Goal: Information Seeking & Learning: Learn about a topic

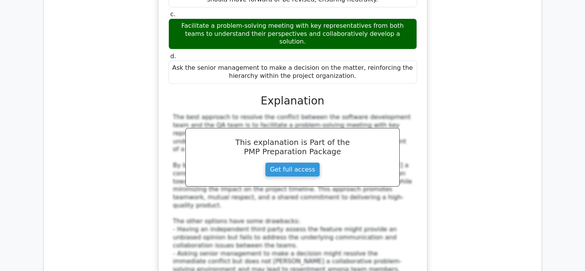
scroll to position [8855, 0]
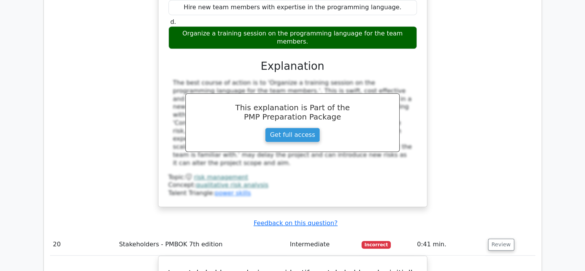
scroll to position [9240, 0]
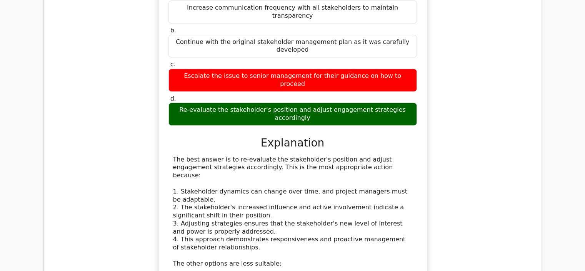
scroll to position [9624, 0]
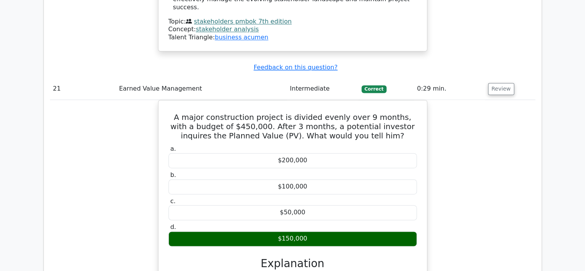
scroll to position [10086, 0]
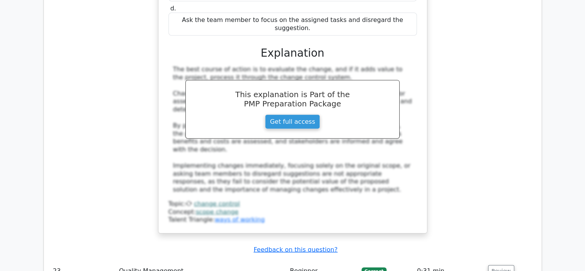
scroll to position [10548, 0]
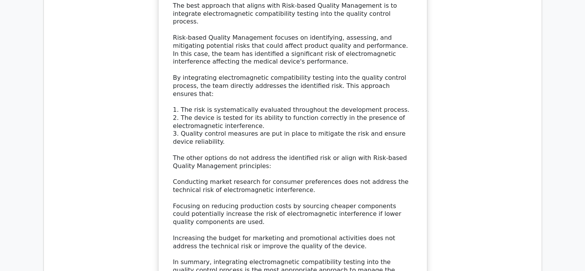
scroll to position [11048, 0]
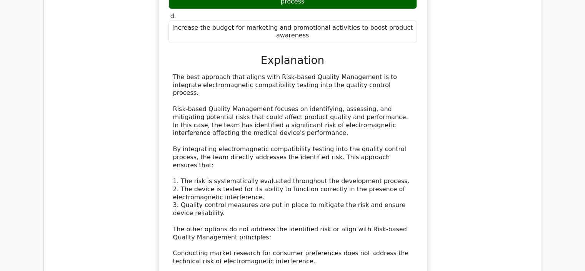
scroll to position [10933, 0]
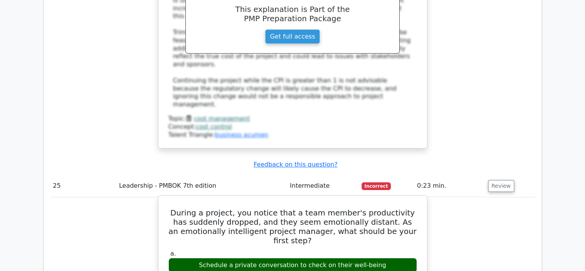
scroll to position [11658, 0]
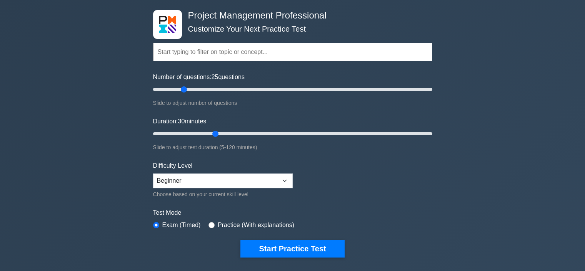
scroll to position [77, 0]
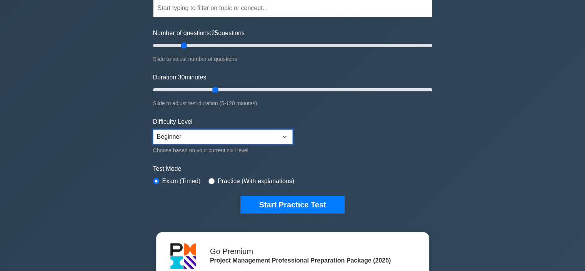
click at [232, 139] on select "Beginner Intermediate Expert" at bounding box center [223, 136] width 140 height 15
select select "expert"
click at [153, 129] on select "Beginner Intermediate Expert" at bounding box center [223, 136] width 140 height 15
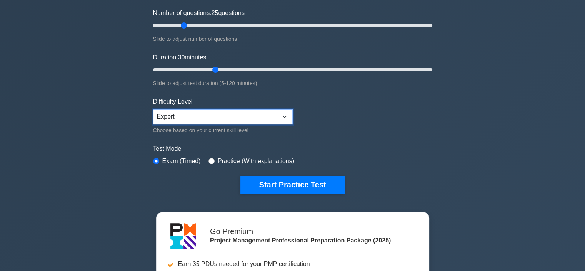
scroll to position [115, 0]
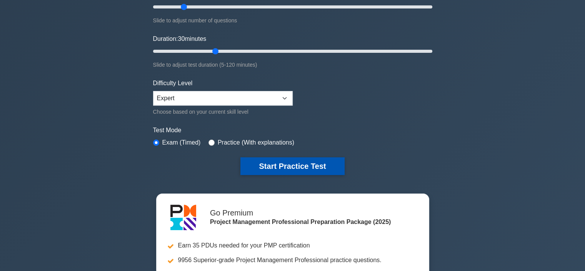
click at [280, 167] on button "Start Practice Test" at bounding box center [293, 166] width 104 height 18
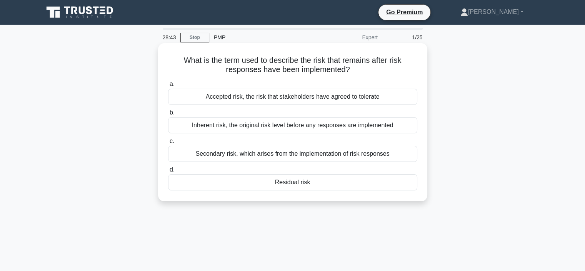
click at [295, 156] on div "Secondary risk, which arises from the implementation of risk responses" at bounding box center [292, 153] width 249 height 16
click at [168, 144] on input "c. Secondary risk, which arises from the implementation of risk responses" at bounding box center [168, 141] width 0 height 5
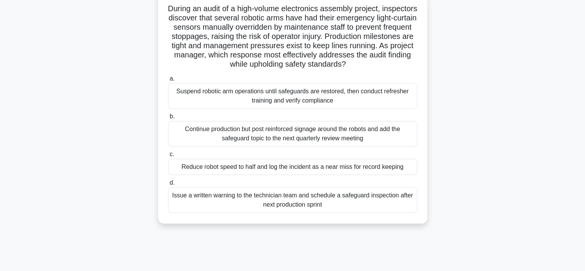
scroll to position [38, 0]
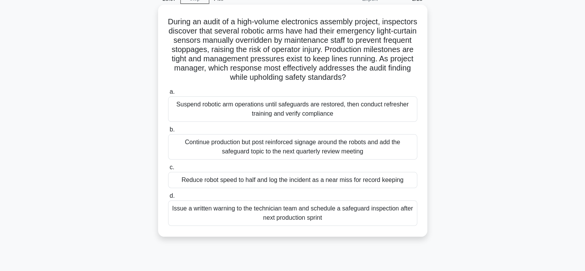
click at [327, 157] on div "Continue production but post reinforced signage around the robots and add the s…" at bounding box center [292, 146] width 249 height 25
click at [168, 132] on input "b. Continue production but post reinforced signage around the robots and add th…" at bounding box center [168, 129] width 0 height 5
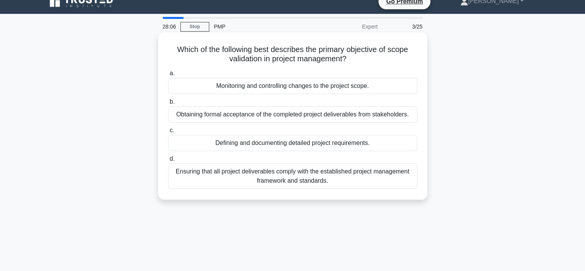
scroll to position [0, 0]
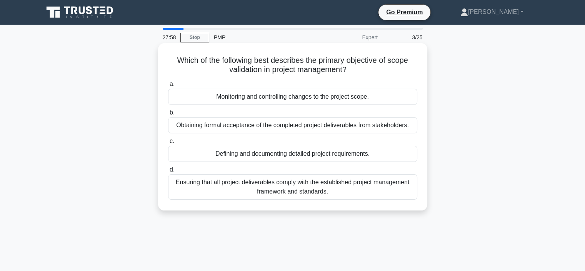
click at [334, 189] on div "Ensuring that all project deliverables comply with the established project mana…" at bounding box center [292, 186] width 249 height 25
click at [168, 172] on input "d. Ensuring that all project deliverables comply with the established project m…" at bounding box center [168, 169] width 0 height 5
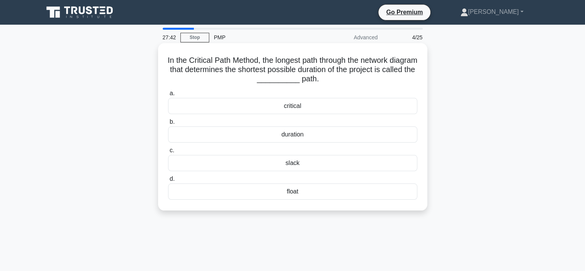
click at [294, 184] on div "float" at bounding box center [292, 191] width 249 height 16
click at [168, 181] on input "d. float" at bounding box center [168, 178] width 0 height 5
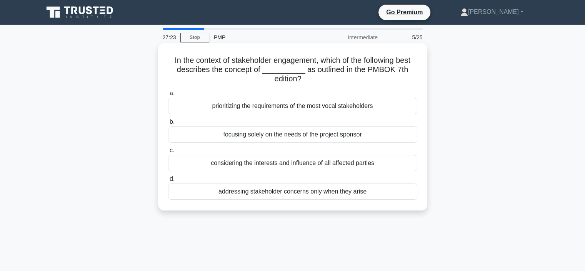
click at [335, 164] on div "considering the interests and influence of all affected parties" at bounding box center [292, 163] width 249 height 16
click at [168, 153] on input "c. considering the interests and influence of all affected parties" at bounding box center [168, 150] width 0 height 5
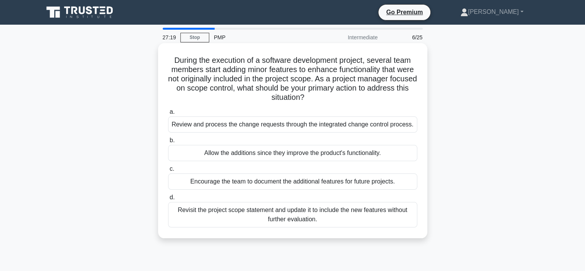
click at [296, 215] on div "Revisit the project scope statement and update it to include the new features w…" at bounding box center [292, 214] width 249 height 25
click at [168, 200] on input "d. Revisit the project scope statement and update it to include the new feature…" at bounding box center [168, 197] width 0 height 5
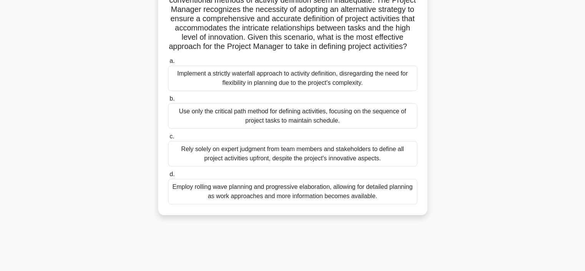
scroll to position [38, 0]
click at [287, 161] on div "Rely solely on expert judgment from team members and stakeholders to define all…" at bounding box center [292, 153] width 249 height 25
click at [168, 139] on input "c. Rely solely on expert judgment from team members and stakeholders to define …" at bounding box center [168, 136] width 0 height 5
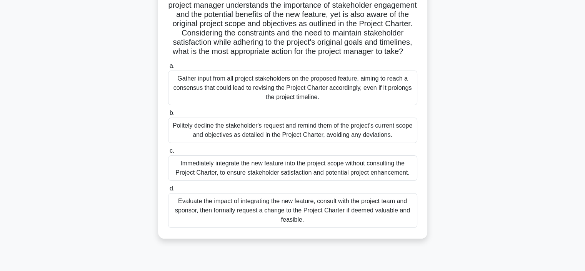
scroll to position [115, 0]
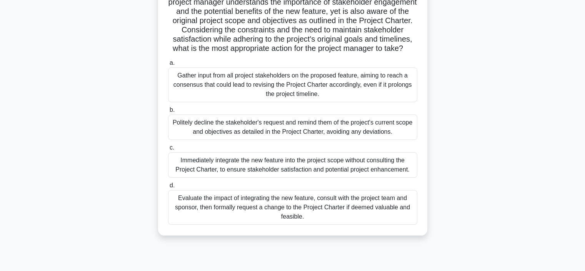
click at [294, 214] on div "Evaluate the impact of integrating the new feature, consult with the project te…" at bounding box center [292, 207] width 249 height 35
click at [168, 188] on input "d. Evaluate the impact of integrating the new feature, consult with the project…" at bounding box center [168, 185] width 0 height 5
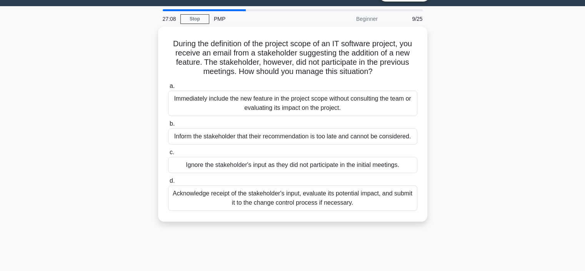
scroll to position [0, 0]
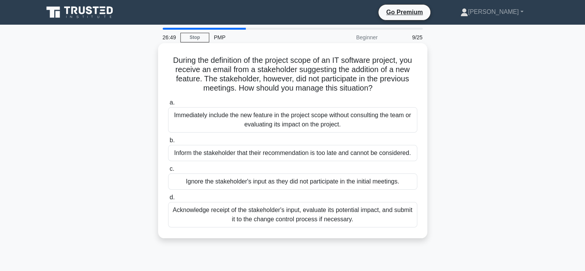
click at [297, 213] on div "Acknowledge receipt of the stakeholder's input, evaluate its potential impact, …" at bounding box center [292, 214] width 249 height 25
click at [168, 200] on input "d. Acknowledge receipt of the stakeholder's input, evaluate its potential impac…" at bounding box center [168, 197] width 0 height 5
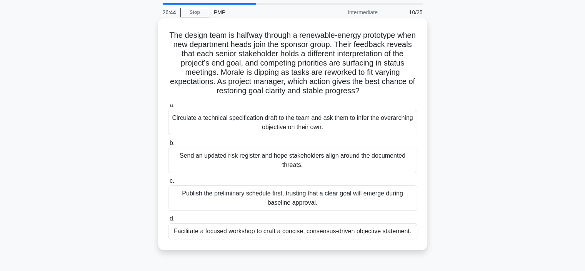
scroll to position [38, 0]
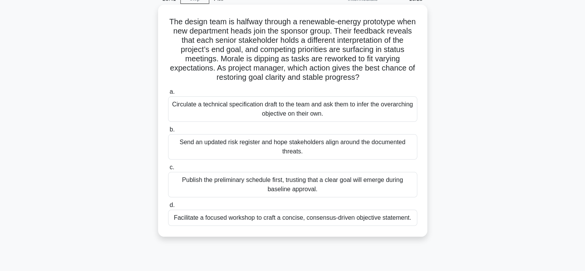
click at [309, 219] on div "Facilitate a focused workshop to craft a concise, consensus-driven objective st…" at bounding box center [292, 217] width 249 height 16
click at [168, 207] on input "d. Facilitate a focused workshop to craft a concise, consensus-driven objective…" at bounding box center [168, 204] width 0 height 5
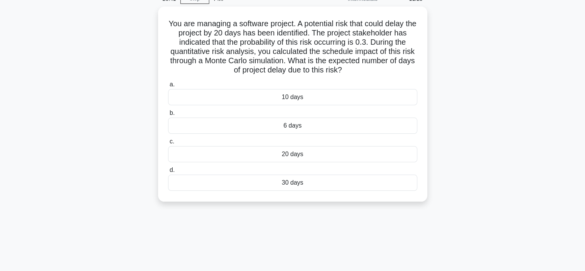
scroll to position [0, 0]
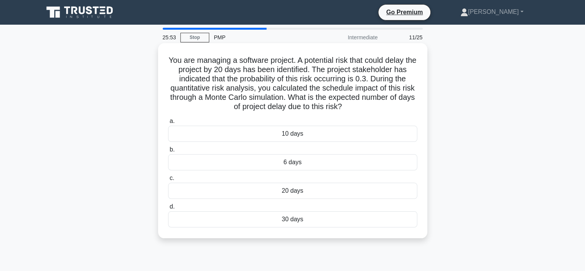
click at [302, 161] on div "6 days" at bounding box center [292, 162] width 249 height 16
click at [168, 152] on input "b. 6 days" at bounding box center [168, 149] width 0 height 5
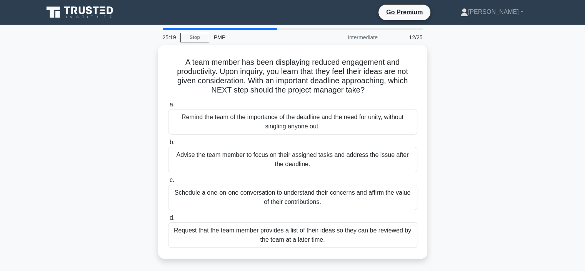
drag, startPoint x: 353, startPoint y: 90, endPoint x: 137, endPoint y: 59, distance: 218.1
click at [137, 59] on div "A team member has been displaying reduced engagement and productivity. Upon inq…" at bounding box center [293, 156] width 508 height 222
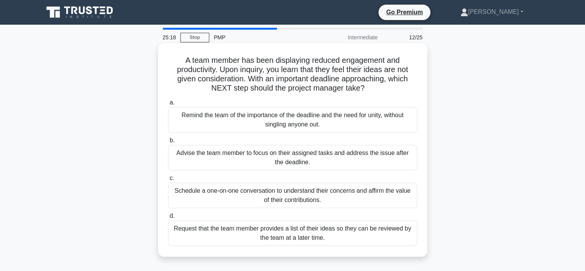
copy h5 "A team member has been displaying reduced engagement and productivity. Upon inq…"
click at [317, 196] on div "Schedule a one-on-one conversation to understand their concerns and affirm the …" at bounding box center [292, 194] width 249 height 25
click at [168, 180] on input "c. Schedule a one-on-one conversation to understand their concerns and affirm t…" at bounding box center [168, 177] width 0 height 5
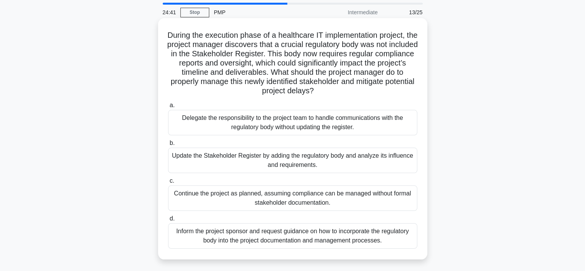
scroll to position [38, 0]
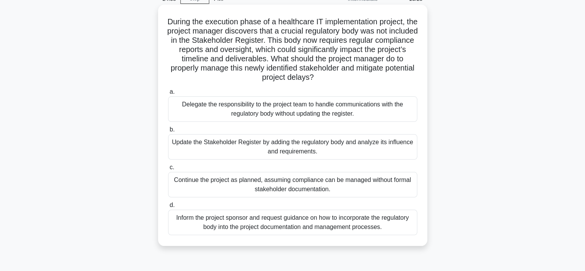
click at [314, 217] on div "Inform the project sponsor and request guidance on how to incorporate the regul…" at bounding box center [292, 221] width 249 height 25
click at [168, 207] on input "d. Inform the project sponsor and request guidance on how to incorporate the re…" at bounding box center [168, 204] width 0 height 5
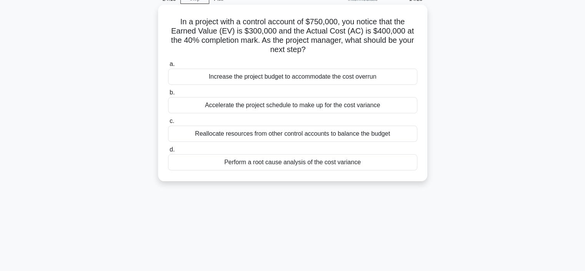
click at [299, 162] on div "Perform a root cause analysis of the cost variance" at bounding box center [292, 162] width 249 height 16
click at [168, 152] on input "d. Perform a root cause analysis of the cost variance" at bounding box center [168, 149] width 0 height 5
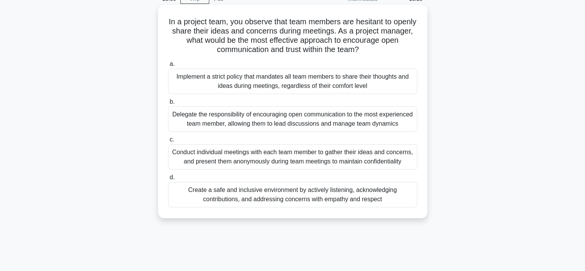
click at [307, 202] on div "Create a safe and inclusive environment by actively listening, acknowledging co…" at bounding box center [292, 194] width 249 height 25
click at [168, 180] on input "d. Create a safe and inclusive environment by actively listening, acknowledging…" at bounding box center [168, 177] width 0 height 5
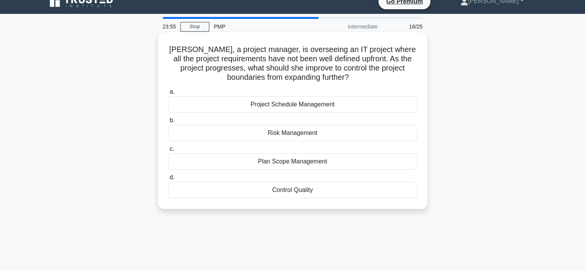
scroll to position [0, 0]
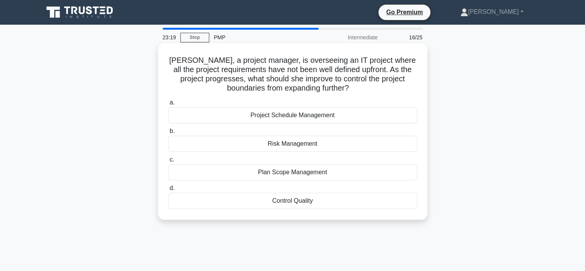
click at [329, 115] on div "Project Schedule Management" at bounding box center [292, 115] width 249 height 16
click at [168, 105] on input "a. Project Schedule Management" at bounding box center [168, 102] width 0 height 5
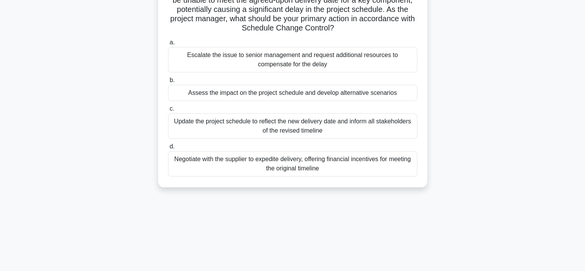
scroll to position [77, 0]
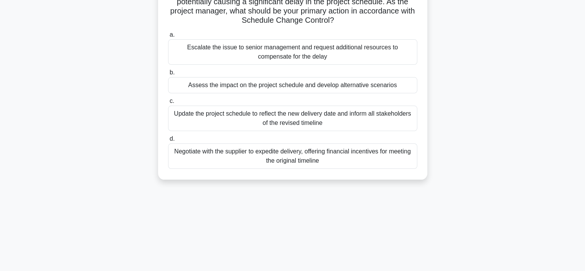
click at [326, 120] on div "Update the project schedule to reflect the new delivery date and inform all sta…" at bounding box center [292, 117] width 249 height 25
click at [168, 104] on input "c. Update the project schedule to reflect the new delivery date and inform all …" at bounding box center [168, 101] width 0 height 5
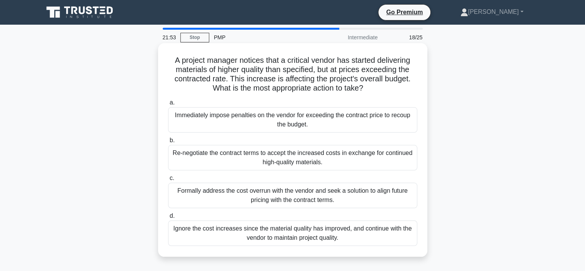
scroll to position [38, 0]
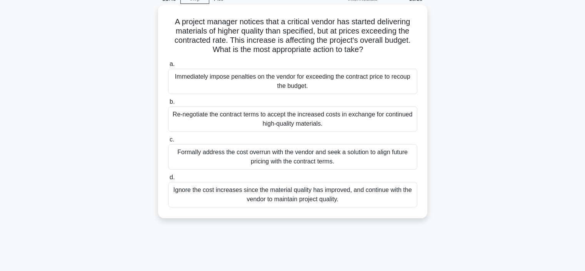
click at [293, 157] on div "Formally address the cost overrun with the vendor and seek a solution to align …" at bounding box center [292, 156] width 249 height 25
click at [168, 142] on input "c. Formally address the cost overrun with the vendor and seek a solution to ali…" at bounding box center [168, 139] width 0 height 5
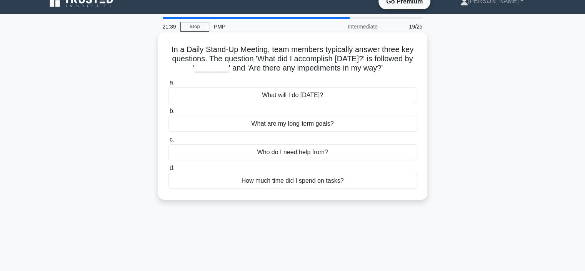
scroll to position [0, 0]
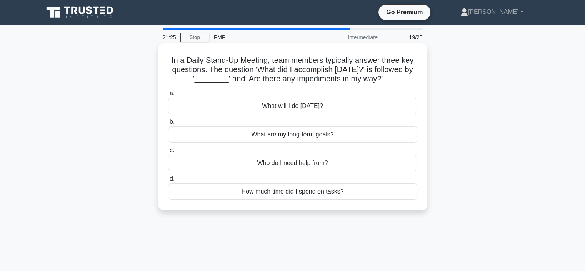
click at [317, 107] on div "What will I do today?" at bounding box center [292, 106] width 249 height 16
click at [168, 96] on input "a. What will I do today?" at bounding box center [168, 93] width 0 height 5
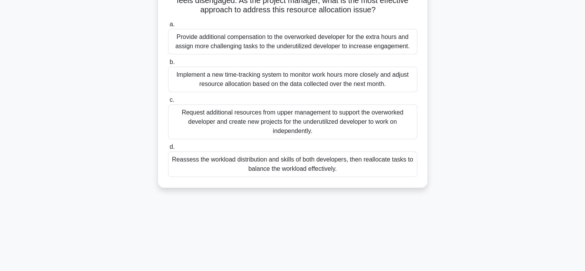
scroll to position [115, 0]
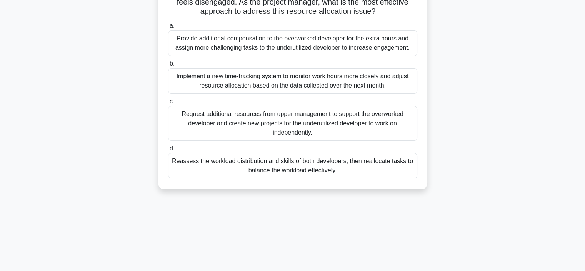
click at [333, 174] on div "Reassess the workload distribution and skills of both developers, then realloca…" at bounding box center [292, 165] width 249 height 25
click at [168, 151] on input "d. Reassess the workload distribution and skills of both developers, then reall…" at bounding box center [168, 148] width 0 height 5
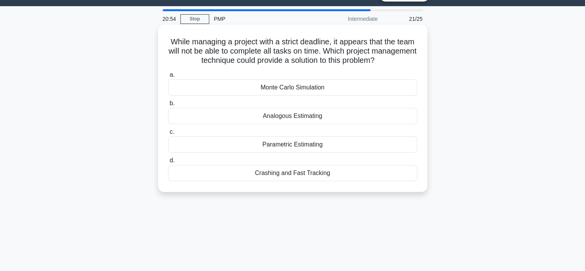
scroll to position [0, 0]
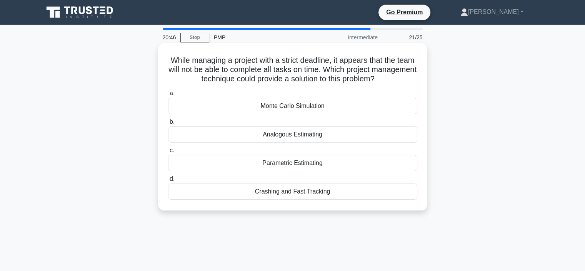
click at [312, 104] on div "Monte Carlo Simulation" at bounding box center [292, 106] width 249 height 16
click at [168, 96] on input "a. Monte Carlo Simulation" at bounding box center [168, 93] width 0 height 5
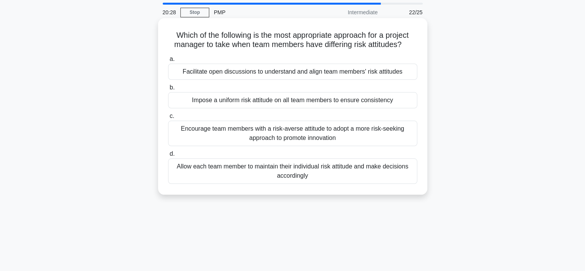
scroll to position [38, 0]
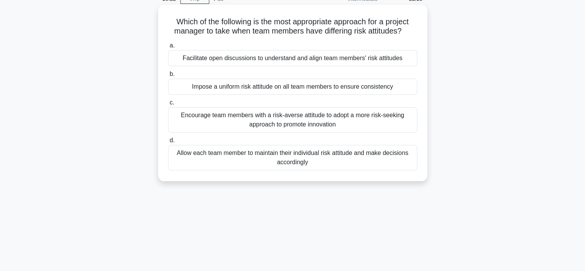
click at [291, 59] on div "Facilitate open discussions to understand and align team members' risk attitudes" at bounding box center [292, 58] width 249 height 16
click at [168, 48] on input "a. Facilitate open discussions to understand and align team members' risk attit…" at bounding box center [168, 45] width 0 height 5
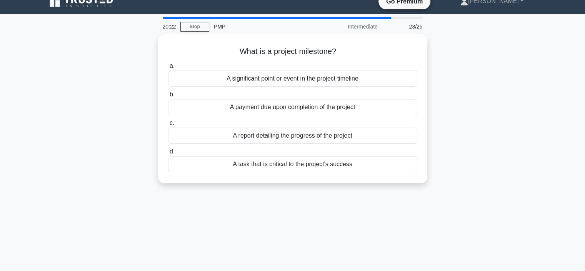
scroll to position [0, 0]
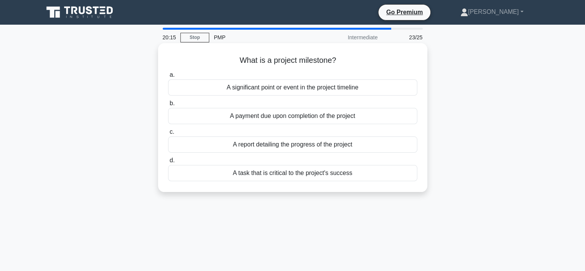
click at [316, 87] on div "A significant point or event in the project timeline" at bounding box center [292, 87] width 249 height 16
click at [168, 77] on input "a. A significant point or event in the project timeline" at bounding box center [168, 74] width 0 height 5
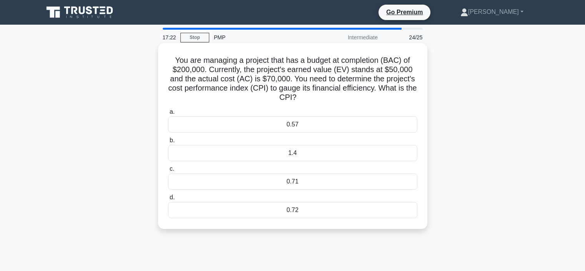
click at [286, 209] on div "0.72" at bounding box center [292, 210] width 249 height 16
click at [168, 200] on input "d. 0.72" at bounding box center [168, 197] width 0 height 5
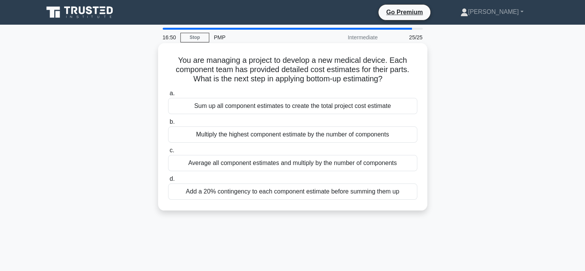
click at [291, 108] on div "Sum up all component estimates to create the total project cost estimate" at bounding box center [292, 106] width 249 height 16
click at [168, 96] on input "a. Sum up all component estimates to create the total project cost estimate" at bounding box center [168, 93] width 0 height 5
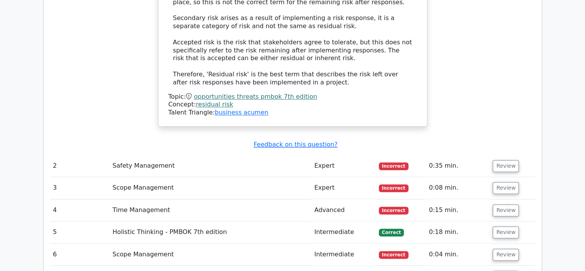
scroll to position [1155, 0]
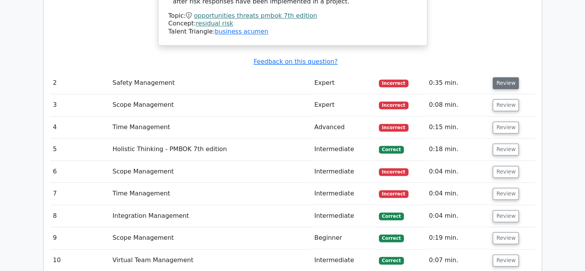
click at [513, 77] on button "Review" at bounding box center [506, 83] width 26 height 12
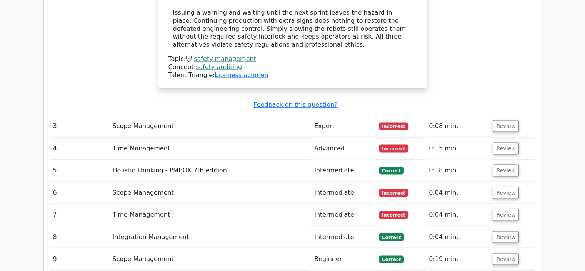
scroll to position [1550, 0]
click at [508, 120] on button "Review" at bounding box center [506, 126] width 26 height 12
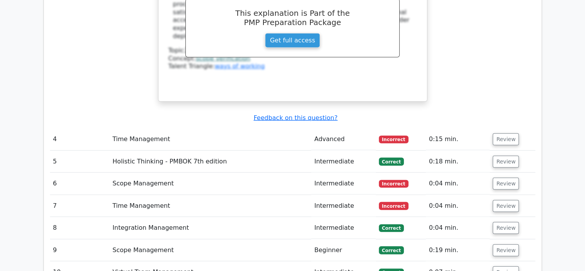
scroll to position [1885, 0]
click at [505, 134] on button "Review" at bounding box center [506, 140] width 26 height 12
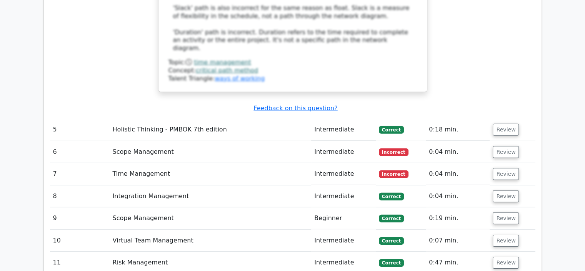
scroll to position [2334, 0]
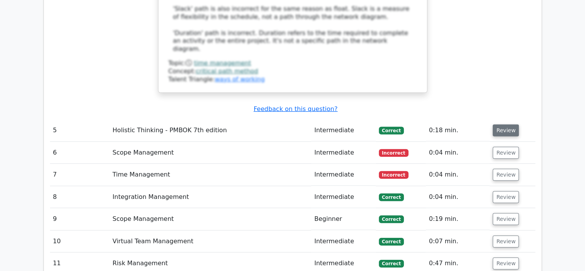
click at [504, 124] on button "Review" at bounding box center [506, 130] width 26 height 12
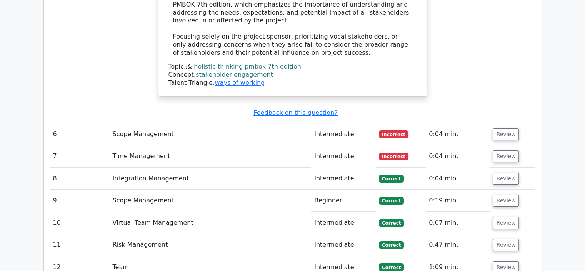
scroll to position [2683, 0]
click at [508, 129] on button "Review" at bounding box center [506, 135] width 26 height 12
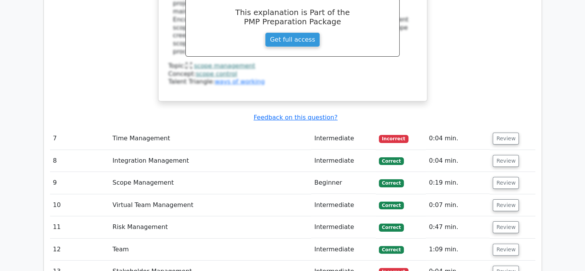
scroll to position [3055, 0]
click at [508, 132] on button "Review" at bounding box center [506, 138] width 26 height 12
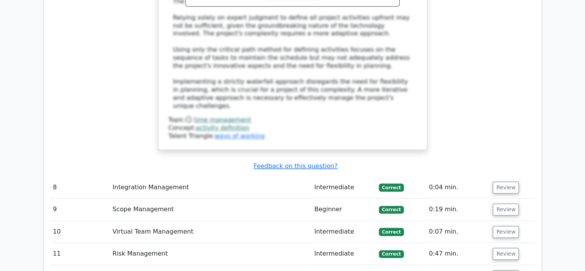
scroll to position [3598, 0]
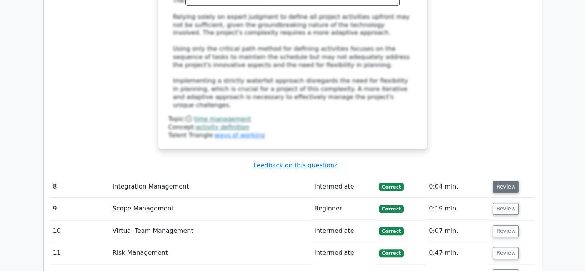
click at [500, 180] on button "Review" at bounding box center [506, 186] width 26 height 12
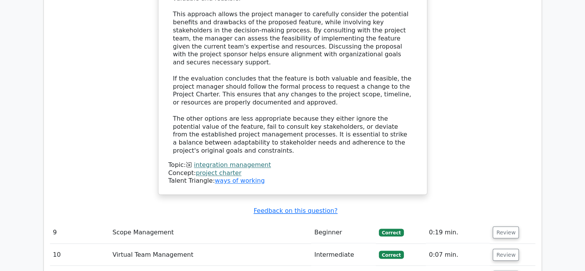
scroll to position [4166, 0]
click at [502, 227] on button "Review" at bounding box center [506, 233] width 26 height 12
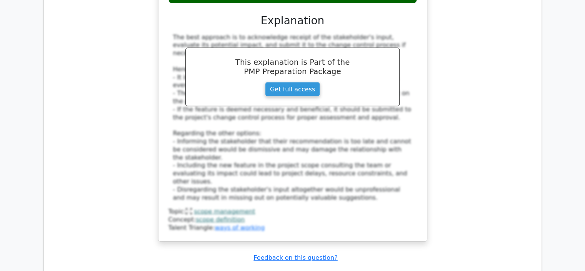
scroll to position [4606, 0]
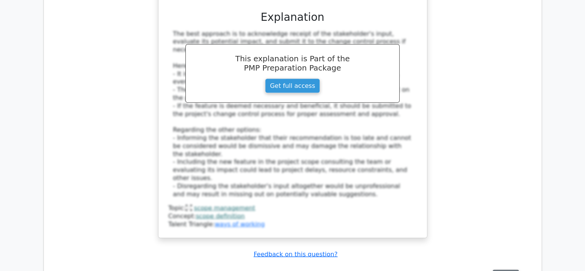
click at [505, 269] on button "Review" at bounding box center [506, 275] width 26 height 12
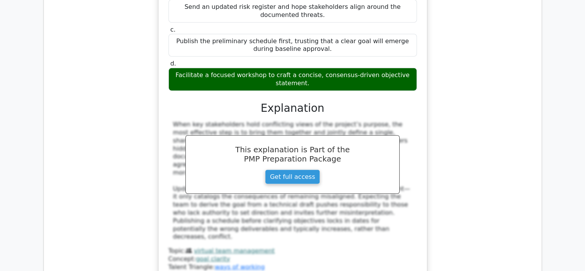
scroll to position [5034, 0]
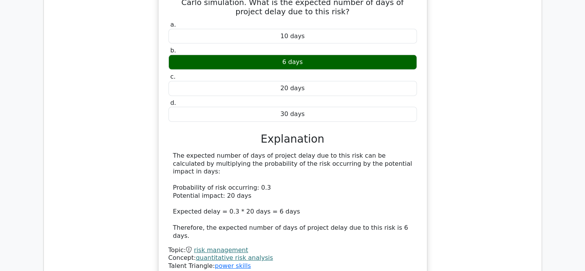
scroll to position [5415, 0]
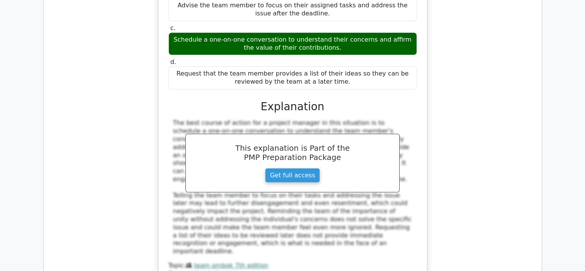
scroll to position [5801, 0]
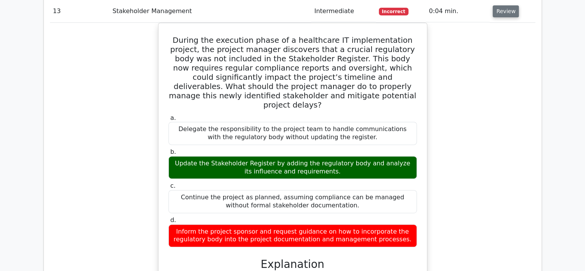
scroll to position [6166, 0]
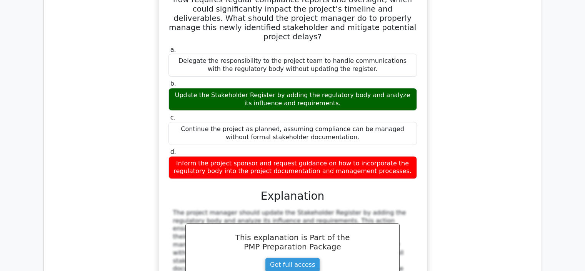
scroll to position [6233, 0]
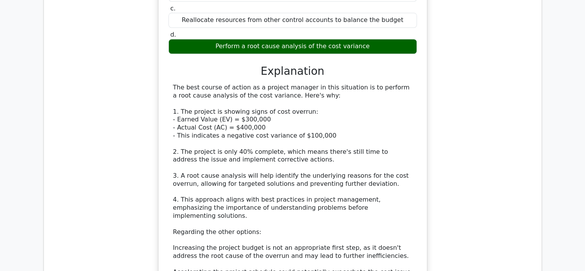
scroll to position [6718, 0]
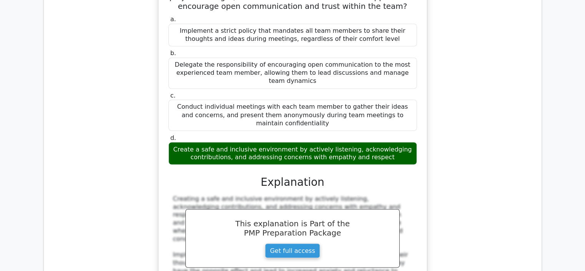
scroll to position [7201, 0]
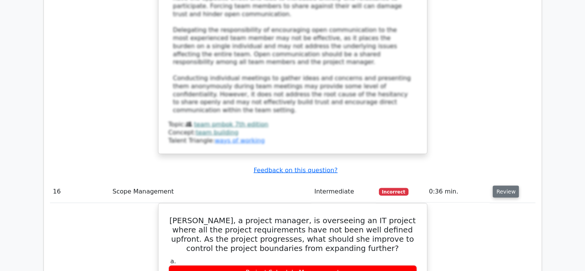
scroll to position [7472, 0]
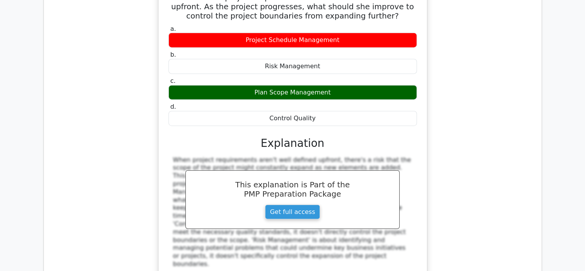
scroll to position [7707, 0]
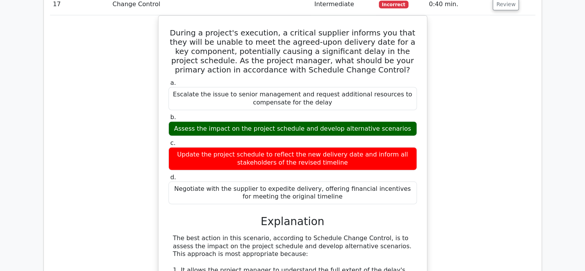
scroll to position [8049, 0]
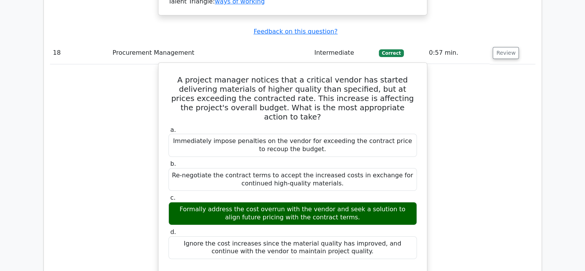
scroll to position [8543, 0]
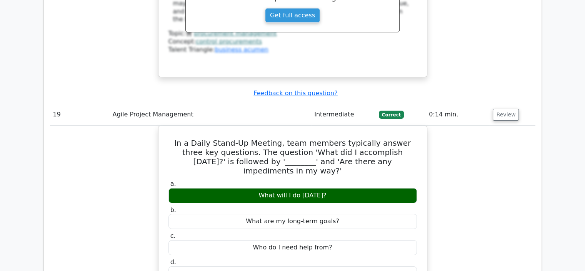
scroll to position [8928, 0]
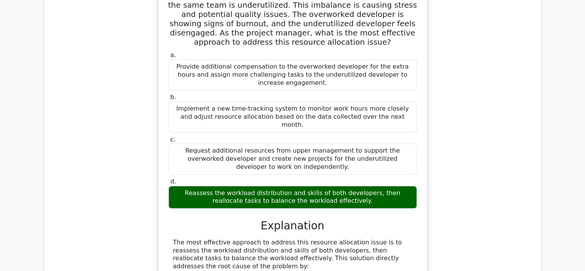
scroll to position [9620, 0]
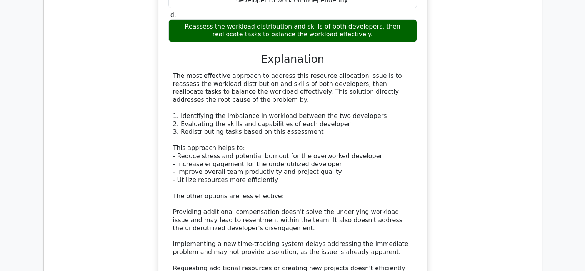
scroll to position [9890, 0]
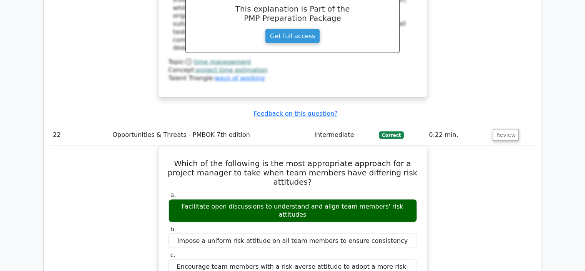
scroll to position [10313, 0]
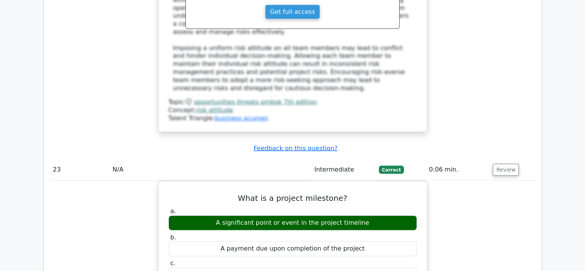
scroll to position [10698, 0]
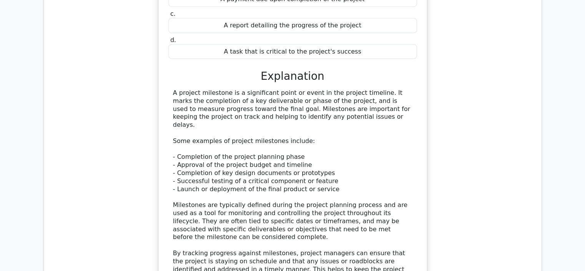
scroll to position [11044, 0]
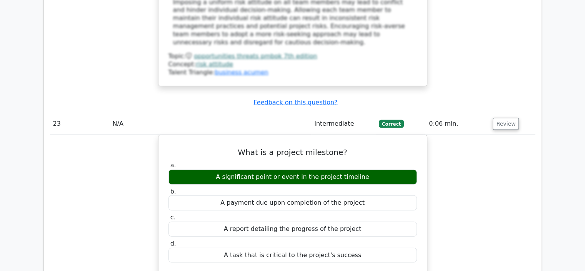
scroll to position [10736, 0]
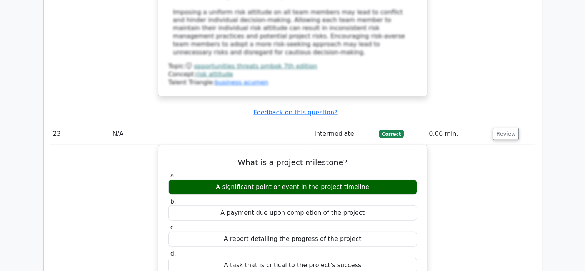
drag, startPoint x: 316, startPoint y: 85, endPoint x: 141, endPoint y: 47, distance: 178.8
copy h5 "You are managing a project that has a budget at completion (BAC) of $200,000. C…"
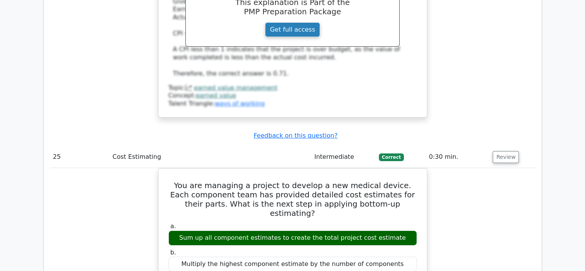
scroll to position [11621, 0]
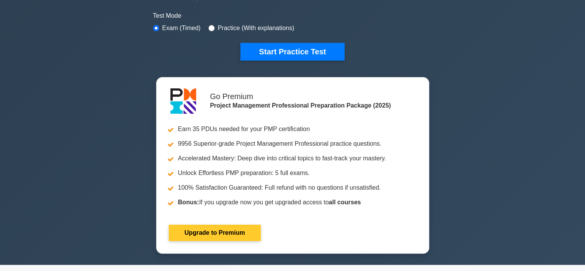
scroll to position [115, 0]
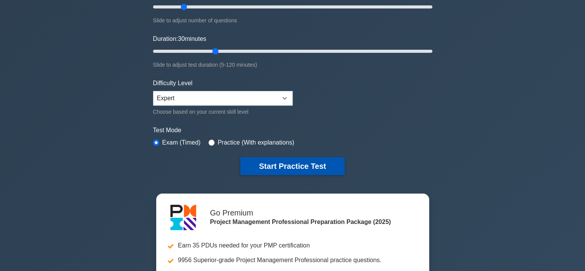
click at [269, 164] on button "Start Practice Test" at bounding box center [293, 166] width 104 height 18
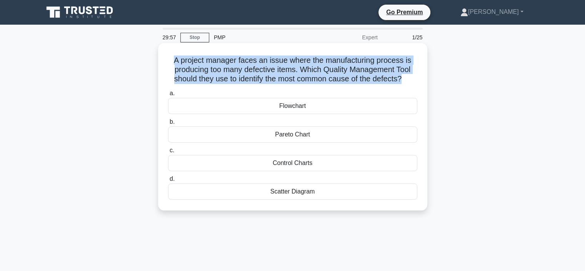
drag, startPoint x: 405, startPoint y: 80, endPoint x: 162, endPoint y: 61, distance: 244.0
click at [162, 61] on div "A project manager faces an issue where the manufacturing process is producing t…" at bounding box center [292, 126] width 263 height 161
copy h5 "A project manager faces an issue where the manufacturing process is producing t…"
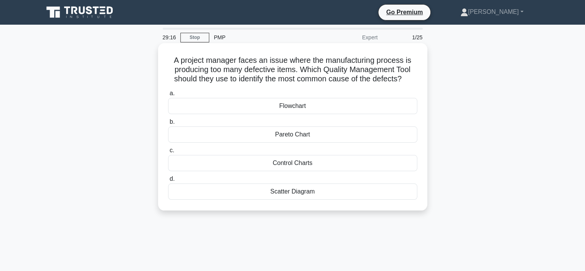
click at [291, 130] on div "Pareto Chart" at bounding box center [292, 134] width 249 height 16
click at [168, 124] on input "b. Pareto Chart" at bounding box center [168, 121] width 0 height 5
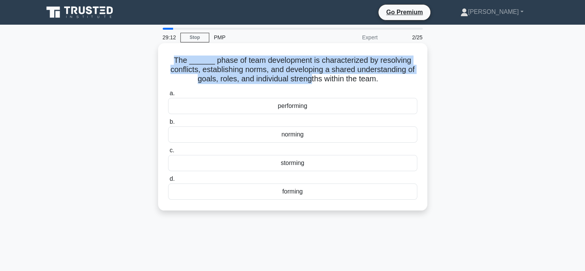
drag, startPoint x: 289, startPoint y: 76, endPoint x: 172, endPoint y: 60, distance: 118.2
click at [172, 60] on h5 "The ______ phase of team development is characterized by resolving conflicts, e…" at bounding box center [292, 69] width 251 height 28
drag, startPoint x: 391, startPoint y: 81, endPoint x: 173, endPoint y: 62, distance: 218.6
click at [173, 62] on h5 "The ______ phase of team development is characterized by resolving conflicts, e…" at bounding box center [292, 69] width 251 height 28
copy h5 "The ______ phase of team development is characterized by resolving conflicts, e…"
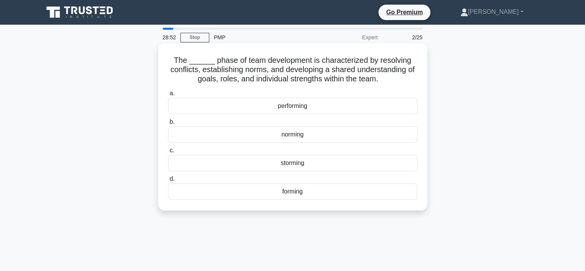
click at [283, 131] on div "norming" at bounding box center [292, 134] width 249 height 16
click at [168, 124] on input "b. norming" at bounding box center [168, 121] width 0 height 5
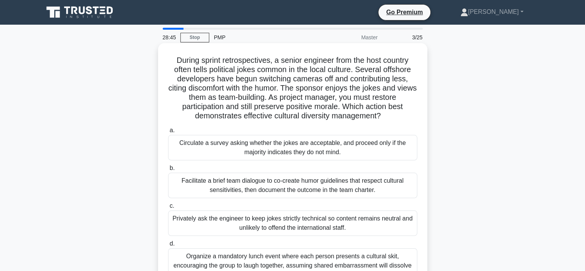
drag, startPoint x: 394, startPoint y: 117, endPoint x: 171, endPoint y: 52, distance: 232.4
click at [171, 52] on div "During sprint retrospectives, a senior engineer from the host country often tel…" at bounding box center [292, 168] width 263 height 244
copy h5 "During sprint retrospectives, a senior engineer from the host country often tel…"
click at [408, 116] on h5 "During sprint retrospectives, a senior engineer from the host country often tel…" at bounding box center [292, 87] width 251 height 65
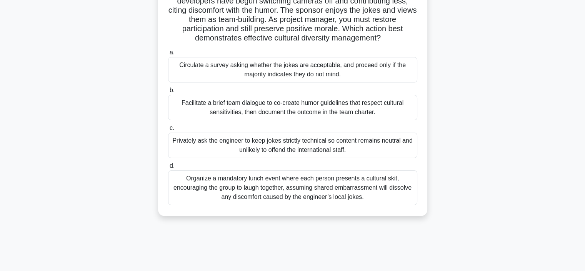
scroll to position [115, 0]
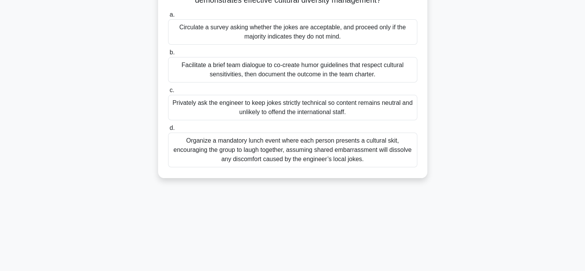
click at [297, 142] on div "Organize a mandatory lunch event where each person presents a cultural skit, en…" at bounding box center [292, 149] width 249 height 35
click at [168, 130] on input "d. Organize a mandatory lunch event where each person presents a cultural skit,…" at bounding box center [168, 127] width 0 height 5
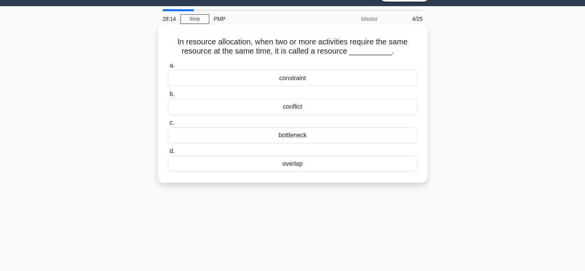
scroll to position [0, 0]
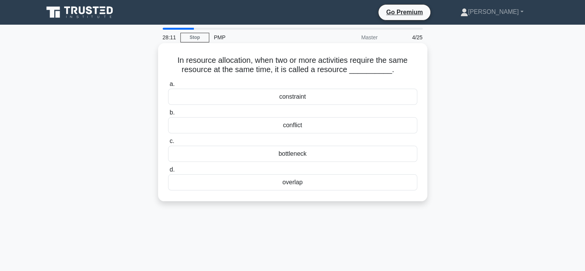
drag, startPoint x: 400, startPoint y: 74, endPoint x: 170, endPoint y: 60, distance: 230.2
click at [170, 60] on h5 "In resource allocation, when two or more activities require the same resource a…" at bounding box center [292, 64] width 251 height 19
copy h5 "In resource allocation, when two or more activities require the same resource a…"
click at [316, 121] on div "conflict" at bounding box center [292, 125] width 249 height 16
click at [168, 115] on input "b. conflict" at bounding box center [168, 112] width 0 height 5
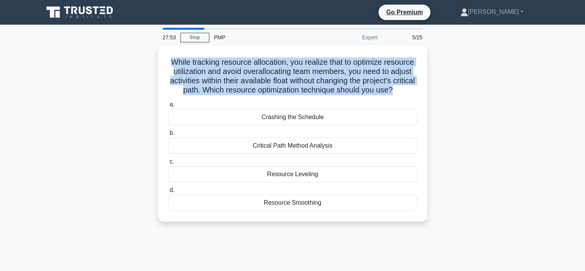
drag, startPoint x: 415, startPoint y: 89, endPoint x: 154, endPoint y: 56, distance: 262.6
click at [154, 56] on div "While tracking resource allocation, you realize that to optimize resource utili…" at bounding box center [293, 137] width 508 height 185
copy h5 "While tracking resource allocation, you realize that to optimize resource utili…"
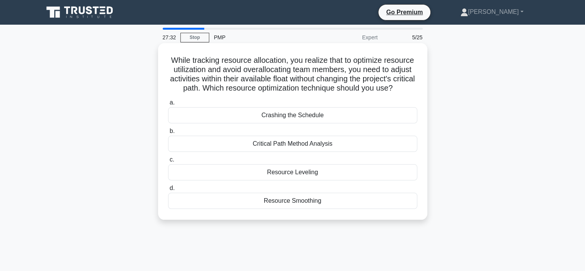
click at [316, 209] on div "Resource Smoothing" at bounding box center [292, 200] width 249 height 16
click at [168, 190] on input "d. Resource Smoothing" at bounding box center [168, 187] width 0 height 5
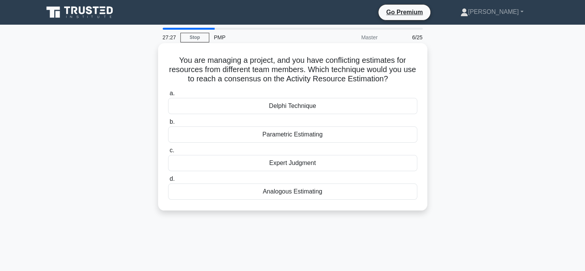
drag, startPoint x: 404, startPoint y: 81, endPoint x: 172, endPoint y: 61, distance: 233.3
click at [172, 61] on h5 "You are managing a project, and you have conflicting estimates for resources fr…" at bounding box center [292, 69] width 251 height 28
copy h5 "You are managing a project, and you have conflicting estimates for resources fr…"
click at [302, 137] on div "Parametric Estimating" at bounding box center [292, 134] width 249 height 16
click at [168, 124] on input "b. Parametric Estimating" at bounding box center [168, 121] width 0 height 5
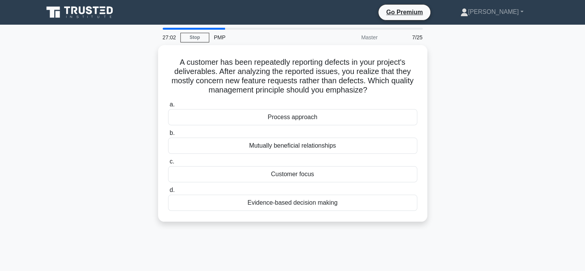
drag, startPoint x: 381, startPoint y: 89, endPoint x: 126, endPoint y: 64, distance: 255.6
click at [126, 64] on div "A customer has been repeatedly reporting defects in your project's deliverables…" at bounding box center [293, 137] width 508 height 185
copy h5 "A customer has been repeatedly reporting defects in your project's deliverables…"
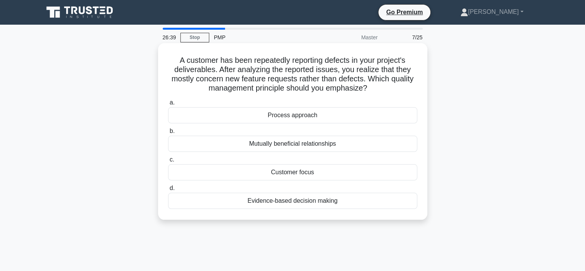
click at [310, 174] on div "Customer focus" at bounding box center [292, 172] width 249 height 16
click at [168, 162] on input "c. Customer focus" at bounding box center [168, 159] width 0 height 5
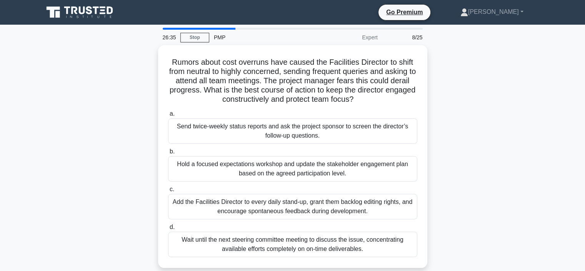
drag, startPoint x: 377, startPoint y: 102, endPoint x: 140, endPoint y: 58, distance: 240.3
click at [140, 58] on div "Rumors about cost overruns have caused the Facilities Director to shift from ne…" at bounding box center [293, 161] width 508 height 232
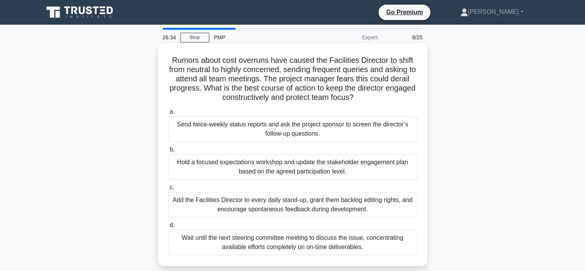
copy h5 "Rumors about cost overruns have caused the Facilities Director to shift from ne…"
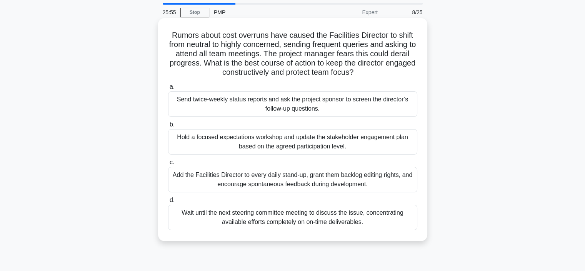
scroll to position [38, 0]
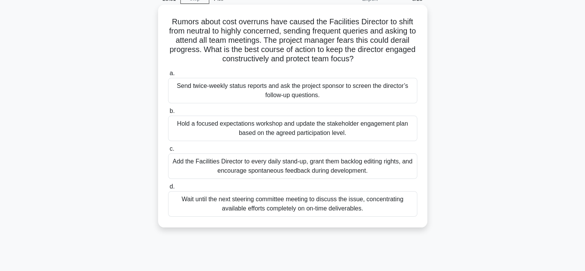
click at [239, 163] on div "Add the Facilities Director to every daily stand-up, grant them backlog editing…" at bounding box center [292, 165] width 249 height 25
click at [168, 151] on input "c. Add the Facilities Director to every daily stand-up, grant them backlog edit…" at bounding box center [168, 148] width 0 height 5
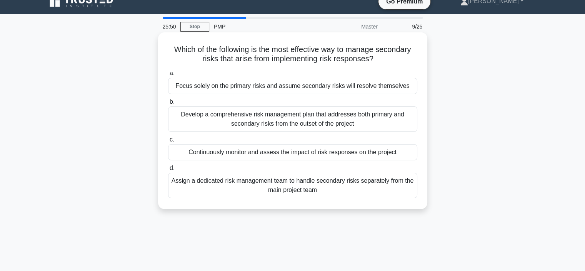
scroll to position [0, 0]
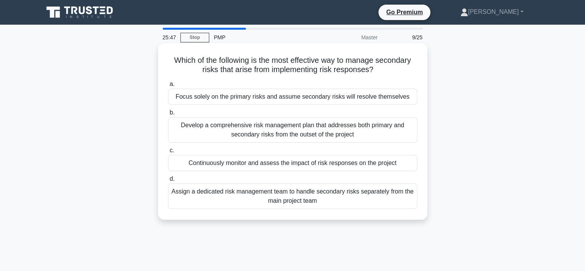
drag, startPoint x: 389, startPoint y: 70, endPoint x: 161, endPoint y: 60, distance: 227.7
click at [161, 60] on div "Which of the following is the most effective way to manage secondary risks that…" at bounding box center [292, 131] width 263 height 170
copy h5 "Which of the following is the most effective way to manage secondary risks that…"
click at [288, 128] on div "Develop a comprehensive risk management plan that addresses both primary and se…" at bounding box center [292, 129] width 249 height 25
click at [168, 115] on input "b. Develop a comprehensive risk management plan that addresses both primary and…" at bounding box center [168, 112] width 0 height 5
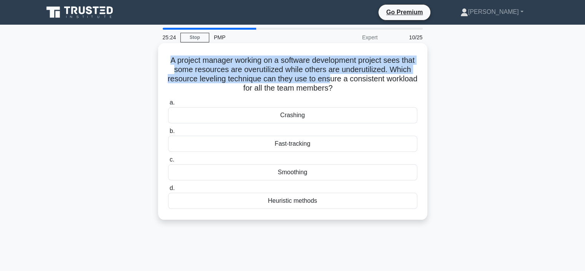
drag, startPoint x: 358, startPoint y: 83, endPoint x: 175, endPoint y: 65, distance: 183.7
click at [175, 65] on h5 "A project manager working on a software development project sees that some reso…" at bounding box center [292, 74] width 251 height 38
drag, startPoint x: 373, startPoint y: 94, endPoint x: 169, endPoint y: 63, distance: 205.5
click at [169, 63] on div "A project manager working on a software development project sees that some reso…" at bounding box center [292, 131] width 263 height 170
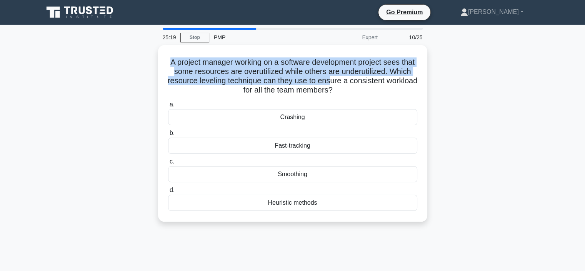
copy h5 "A project manager working on a software development project sees that some reso…"
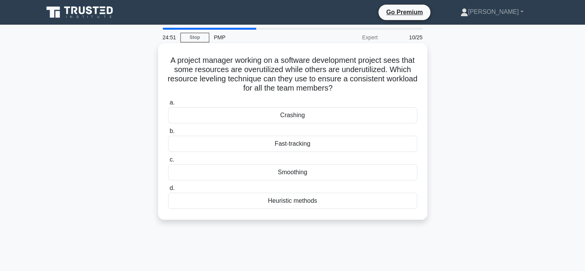
click at [306, 196] on div "Heuristic methods" at bounding box center [292, 200] width 249 height 16
click at [168, 190] on input "d. Heuristic methods" at bounding box center [168, 187] width 0 height 5
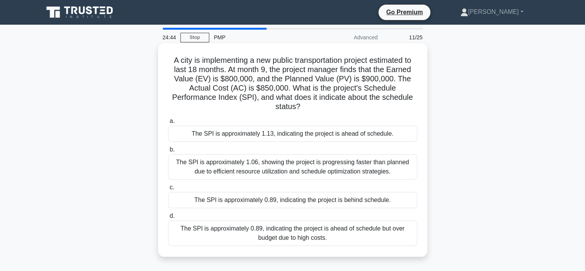
drag, startPoint x: 326, startPoint y: 110, endPoint x: 164, endPoint y: 61, distance: 169.9
click at [164, 61] on div "A city is implementing a new public transportation project estimated to last 18…" at bounding box center [292, 149] width 263 height 207
click at [346, 197] on div "The SPI is approximately 0.89, indicating the project is behind schedule." at bounding box center [292, 200] width 249 height 16
click at [168, 190] on input "c. The SPI is approximately 0.89, indicating the project is behind schedule." at bounding box center [168, 187] width 0 height 5
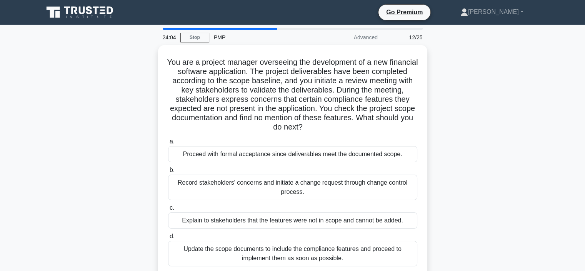
drag, startPoint x: 341, startPoint y: 129, endPoint x: 137, endPoint y: 63, distance: 213.6
click at [137, 63] on div "You are a project manager overseeing the development of a new financial softwar…" at bounding box center [293, 165] width 508 height 241
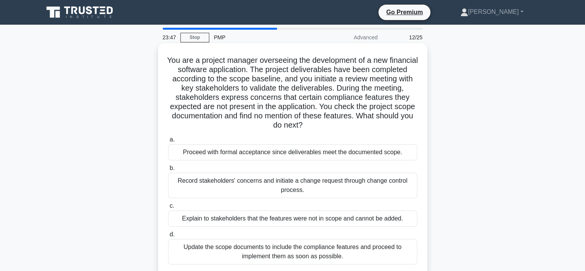
click at [269, 251] on div "Update the scope documents to include the compliance features and proceed to im…" at bounding box center [292, 251] width 249 height 25
click at [168, 237] on input "d. Update the scope documents to include the compliance features and proceed to…" at bounding box center [168, 234] width 0 height 5
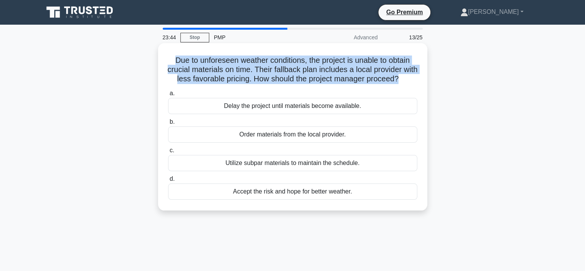
drag, startPoint x: 414, startPoint y: 81, endPoint x: 165, endPoint y: 52, distance: 250.7
click at [165, 52] on div "Due to unforeseen weather conditions, the project is unable to obtain crucial m…" at bounding box center [292, 126] width 263 height 161
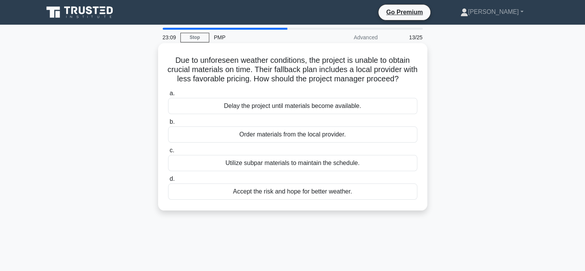
click at [316, 142] on div "Order materials from the local provider." at bounding box center [292, 134] width 249 height 16
click at [168, 124] on input "b. Order materials from the local provider." at bounding box center [168, 121] width 0 height 5
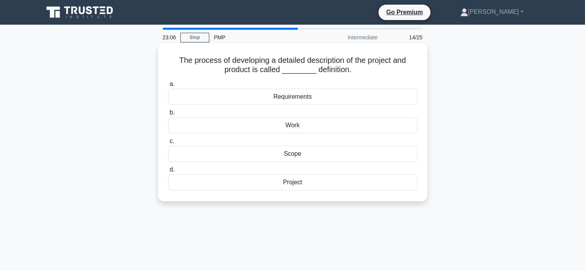
drag, startPoint x: 363, startPoint y: 67, endPoint x: 160, endPoint y: 45, distance: 204.8
click at [160, 45] on div "The process of developing a detailed description of the project and product is …" at bounding box center [292, 122] width 269 height 158
click at [305, 156] on div "Scope" at bounding box center [292, 153] width 249 height 16
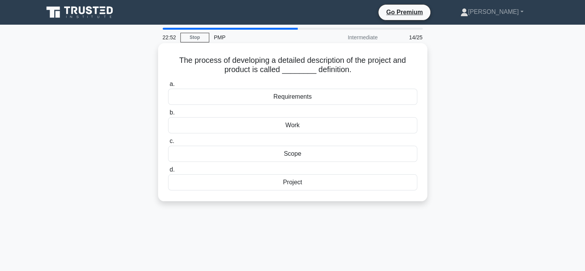
click at [168, 144] on input "c. Scope" at bounding box center [168, 141] width 0 height 5
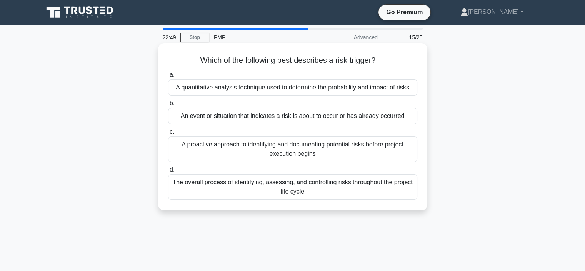
drag, startPoint x: 386, startPoint y: 67, endPoint x: 194, endPoint y: 53, distance: 192.1
click at [194, 53] on div "Which of the following best describes a risk trigger? .spinner_0XTQ{transform-o…" at bounding box center [292, 126] width 263 height 161
click at [281, 184] on div "The overall process of identifying, assessing, and controlling risks throughout…" at bounding box center [292, 186] width 249 height 25
click at [168, 172] on input "d. The overall process of identifying, assessing, and controlling risks through…" at bounding box center [168, 169] width 0 height 5
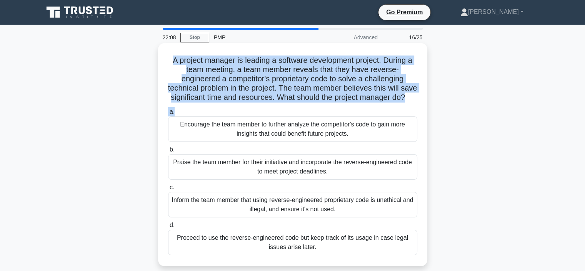
drag, startPoint x: 354, startPoint y: 115, endPoint x: 167, endPoint y: 58, distance: 195.0
click at [167, 58] on div "A project manager is leading a software development project. During a team meet…" at bounding box center [292, 154] width 263 height 216
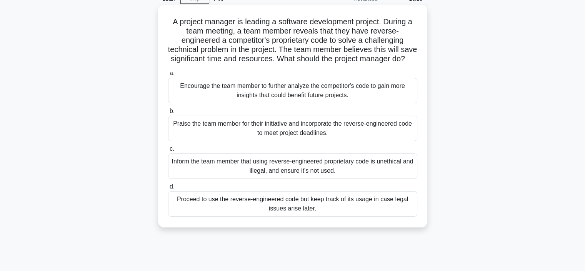
click at [318, 173] on div "Inform the team member that using reverse-engineered proprietary code is unethi…" at bounding box center [292, 165] width 249 height 25
click at [168, 151] on input "c. Inform the team member that using reverse-engineered proprietary code is une…" at bounding box center [168, 148] width 0 height 5
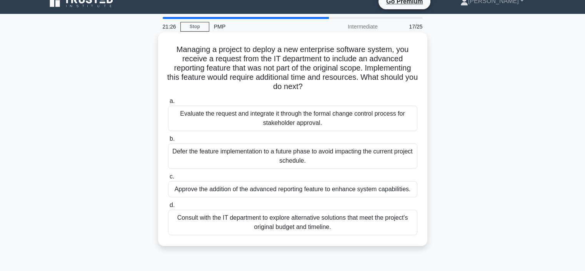
scroll to position [0, 0]
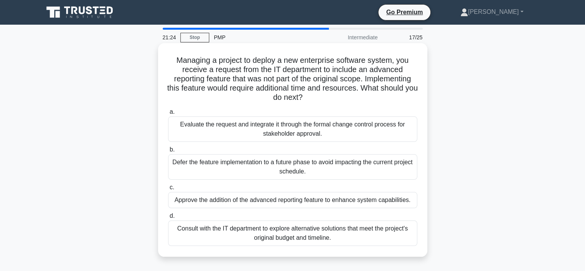
drag, startPoint x: 330, startPoint y: 99, endPoint x: 170, endPoint y: 60, distance: 164.6
click at [170, 60] on h5 "Managing a project to deploy a new enterprise software system, you receive a re…" at bounding box center [292, 78] width 251 height 47
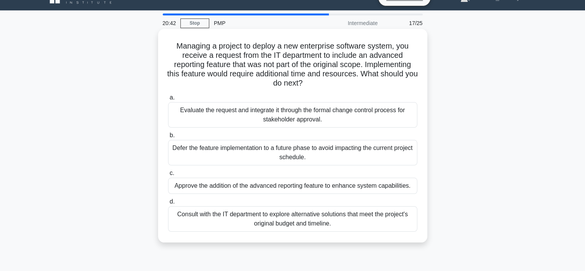
scroll to position [38, 0]
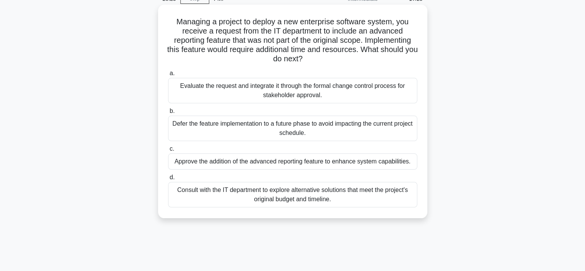
click at [309, 86] on div "Evaluate the request and integrate it through the formal change control process…" at bounding box center [292, 90] width 249 height 25
click at [168, 76] on input "a. Evaluate the request and integrate it through the formal change control proc…" at bounding box center [168, 73] width 0 height 5
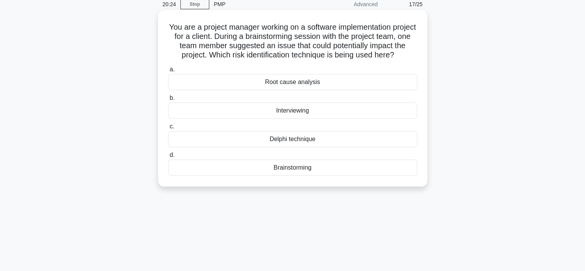
scroll to position [0, 0]
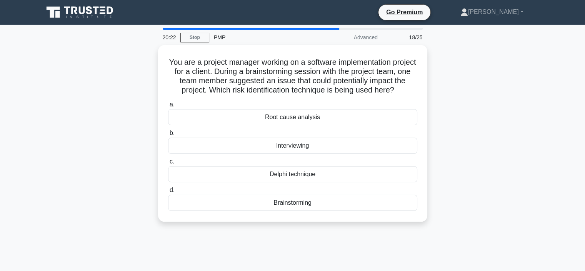
drag, startPoint x: 322, startPoint y: 99, endPoint x: 107, endPoint y: 47, distance: 221.1
click at [107, 47] on div "You are a project manager working on a software implementation project for a cl…" at bounding box center [293, 137] width 508 height 185
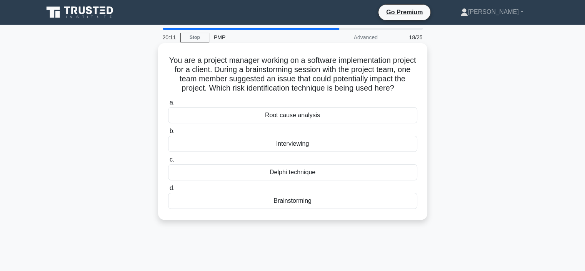
click at [337, 209] on div "Brainstorming" at bounding box center [292, 200] width 249 height 16
click at [168, 190] on input "d. Brainstorming" at bounding box center [168, 187] width 0 height 5
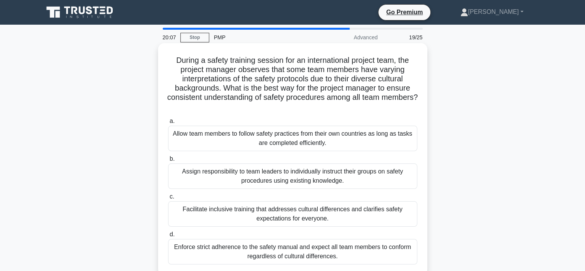
drag, startPoint x: 309, startPoint y: 106, endPoint x: 164, endPoint y: 61, distance: 151.9
click at [164, 61] on div "During a safety training session for an international project team, the project…" at bounding box center [292, 159] width 263 height 226
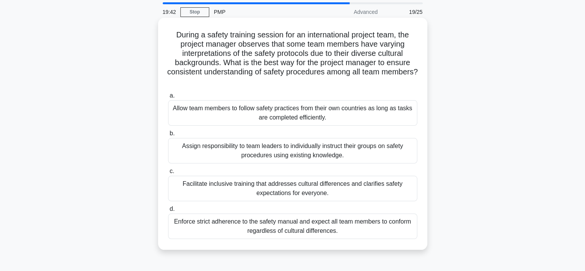
scroll to position [38, 0]
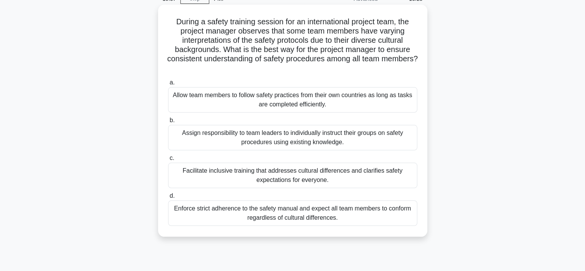
click at [288, 169] on div "Facilitate inclusive training that addresses cultural differences and clarifies…" at bounding box center [292, 174] width 249 height 25
click at [168, 160] on input "c. Facilitate inclusive training that addresses cultural differences and clarif…" at bounding box center [168, 157] width 0 height 5
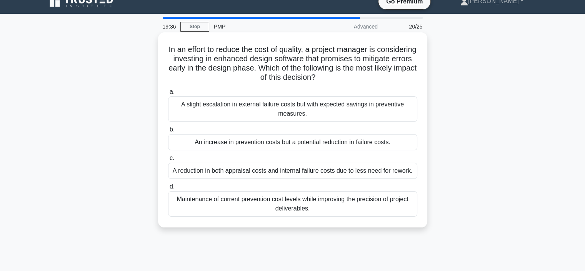
scroll to position [0, 0]
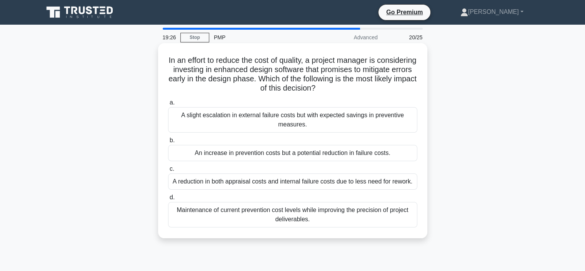
drag, startPoint x: 356, startPoint y: 88, endPoint x: 164, endPoint y: 60, distance: 193.7
click at [164, 60] on div "In an effort to reduce the cost of quality, a project manager is considering in…" at bounding box center [292, 140] width 263 height 189
click at [272, 181] on div "A reduction in both appraisal costs and internal failure costs due to less need…" at bounding box center [292, 181] width 249 height 16
click at [168, 171] on input "c. A reduction in both appraisal costs and internal failure costs due to less n…" at bounding box center [168, 168] width 0 height 5
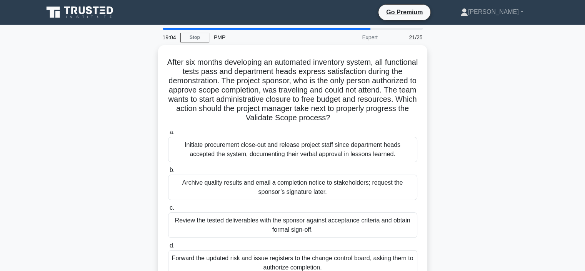
drag, startPoint x: 352, startPoint y: 117, endPoint x: 158, endPoint y: 43, distance: 207.6
click at [158, 43] on div "19:04 Stop PMP Expert 21/25 After six months developing an automated inventory …" at bounding box center [293, 220] width 508 height 385
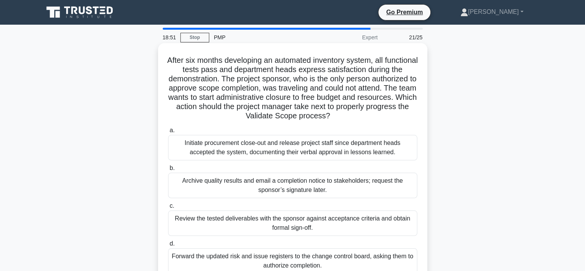
click at [243, 67] on h5 "After six months developing an automated inventory system, all functional tests…" at bounding box center [292, 87] width 251 height 65
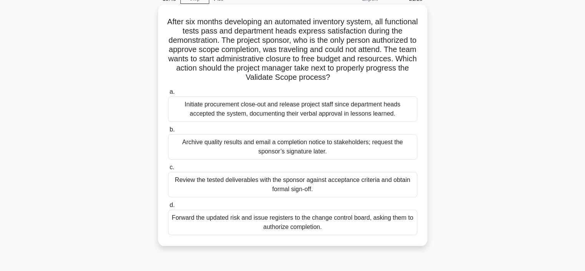
click at [280, 109] on div "Initiate procurement close-out and release project staff since department heads…" at bounding box center [292, 108] width 249 height 25
click at [168, 94] on input "a. Initiate procurement close-out and release project staff since department he…" at bounding box center [168, 91] width 0 height 5
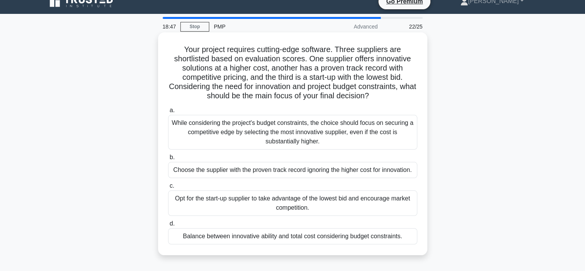
scroll to position [0, 0]
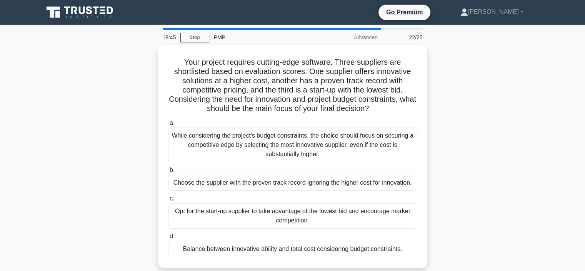
drag, startPoint x: 385, startPoint y: 105, endPoint x: 152, endPoint y: 58, distance: 237.1
click at [152, 58] on div "Your project requires cutting-edge software. Three suppliers are shortlisted ba…" at bounding box center [293, 161] width 508 height 232
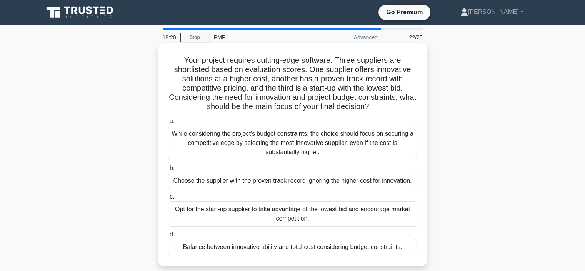
click at [285, 141] on div "While considering the project's budget constraints, the choice should focus on …" at bounding box center [292, 142] width 249 height 35
click at [168, 124] on input "a. While considering the project's budget constraints, the choice should focus …" at bounding box center [168, 121] width 0 height 5
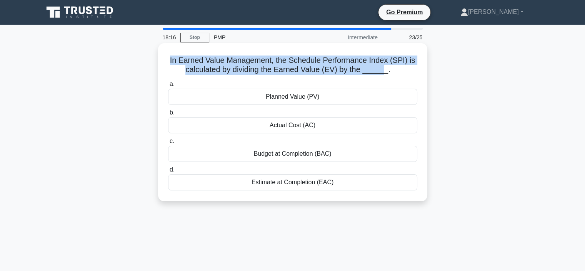
drag, startPoint x: 380, startPoint y: 70, endPoint x: 169, endPoint y: 61, distance: 211.1
click at [169, 61] on h5 "In Earned Value Management, the Schedule Performance Index (SPI) is calculated …" at bounding box center [292, 64] width 251 height 19
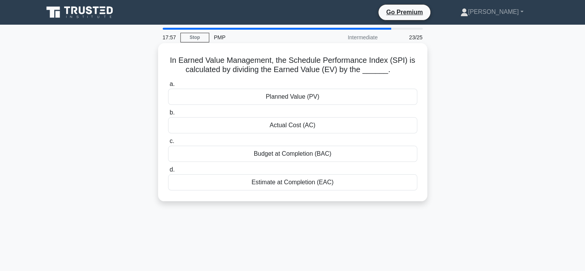
click at [303, 94] on div "Planned Value (PV)" at bounding box center [292, 97] width 249 height 16
click at [168, 87] on input "a. Planned Value (PV)" at bounding box center [168, 84] width 0 height 5
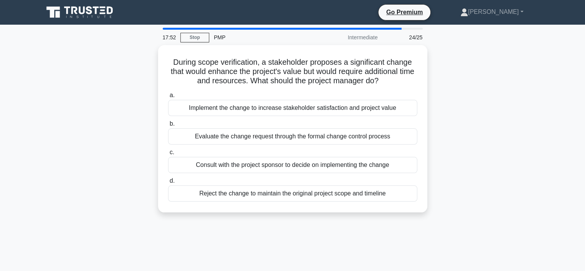
drag, startPoint x: 394, startPoint y: 81, endPoint x: 135, endPoint y: 60, distance: 259.8
click at [135, 60] on div "During scope verification, a stakeholder proposes a significant change that wou…" at bounding box center [293, 133] width 508 height 176
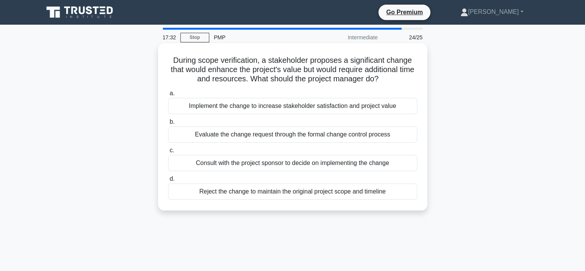
click at [283, 136] on div "Evaluate the change request through the formal change control process" at bounding box center [292, 134] width 249 height 16
click at [168, 124] on input "b. Evaluate the change request through the formal change control process" at bounding box center [168, 121] width 0 height 5
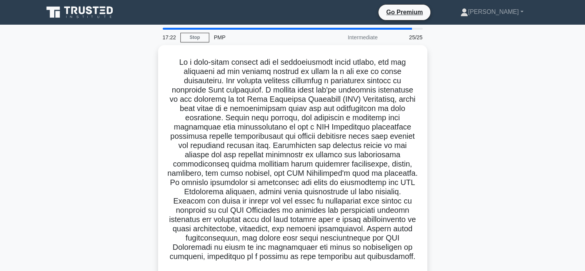
drag, startPoint x: 361, startPoint y: 168, endPoint x: 133, endPoint y: 65, distance: 250.6
click at [133, 65] on div ".spinner_0XTQ{transform-origin:center;animation:spinner_y6GP .75s linear infini…" at bounding box center [293, 244] width 508 height 398
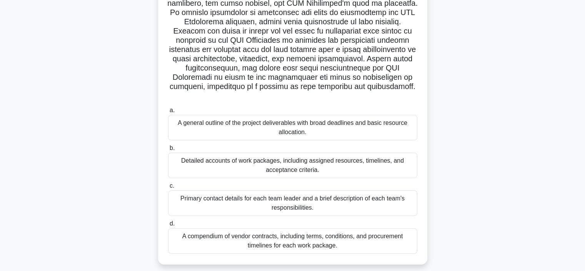
scroll to position [175, 0]
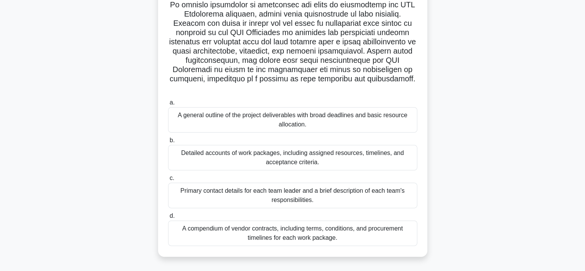
click at [294, 231] on div "A compendium of vendor contracts, including terms, conditions, and procurement …" at bounding box center [292, 232] width 249 height 25
click at [168, 218] on input "d. A compendium of vendor contracts, including terms, conditions, and procureme…" at bounding box center [168, 215] width 0 height 5
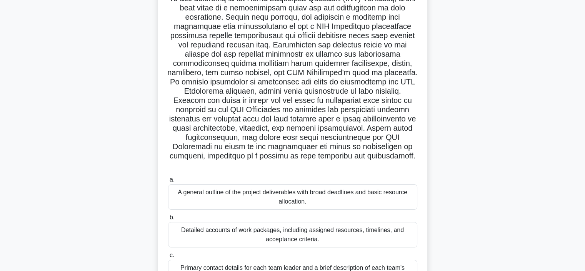
scroll to position [137, 0]
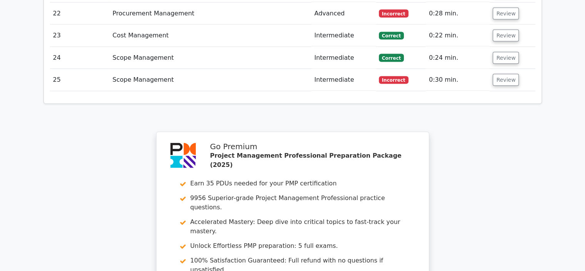
scroll to position [1798, 0]
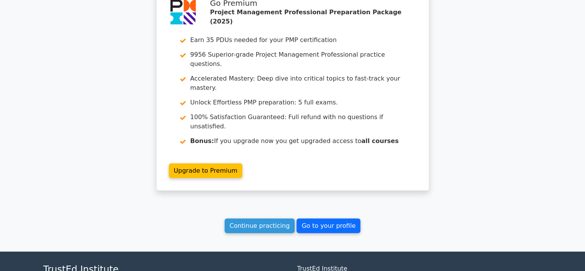
click at [319, 218] on link "Go to your profile" at bounding box center [329, 225] width 64 height 15
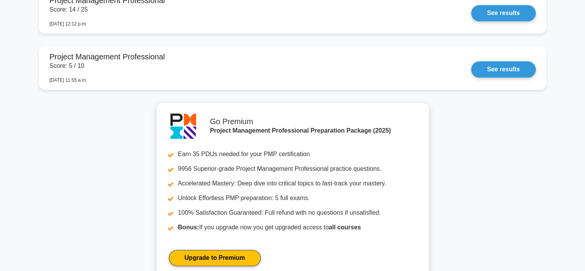
scroll to position [962, 0]
